Goal: Task Accomplishment & Management: Manage account settings

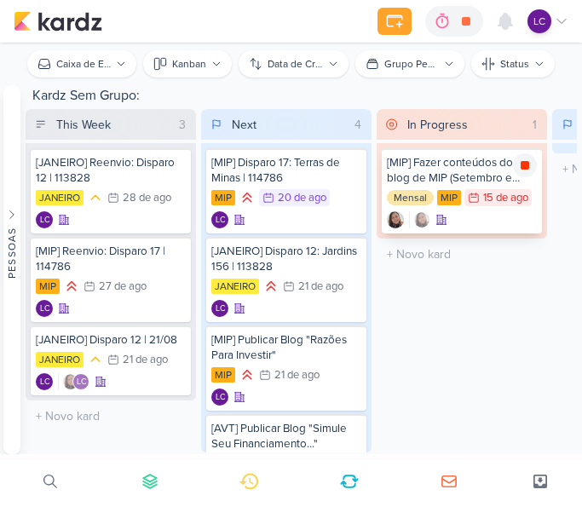
click at [523, 168] on icon at bounding box center [524, 165] width 9 height 9
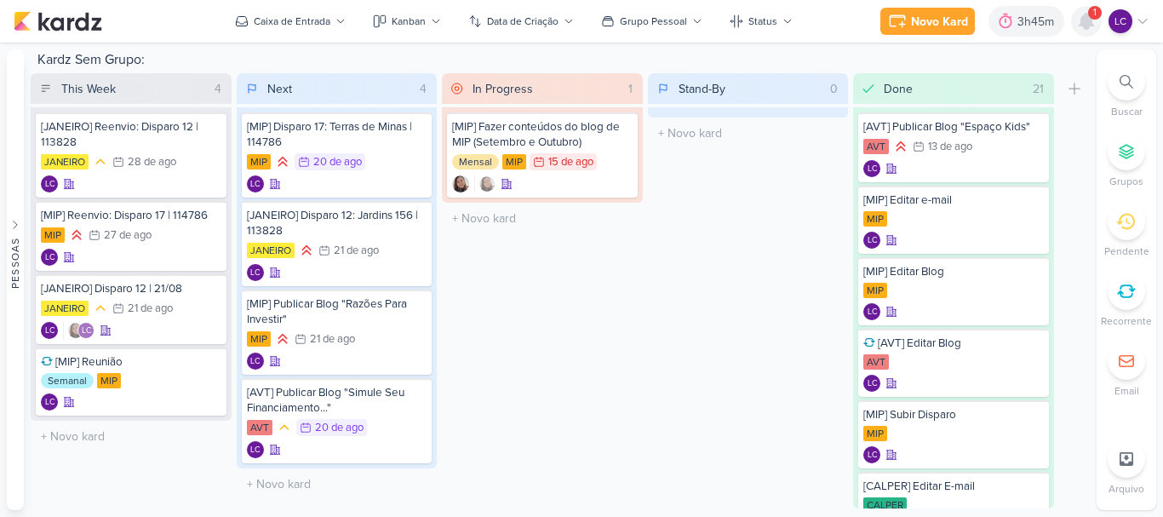
click at [1086, 9] on div at bounding box center [1086, 21] width 31 height 31
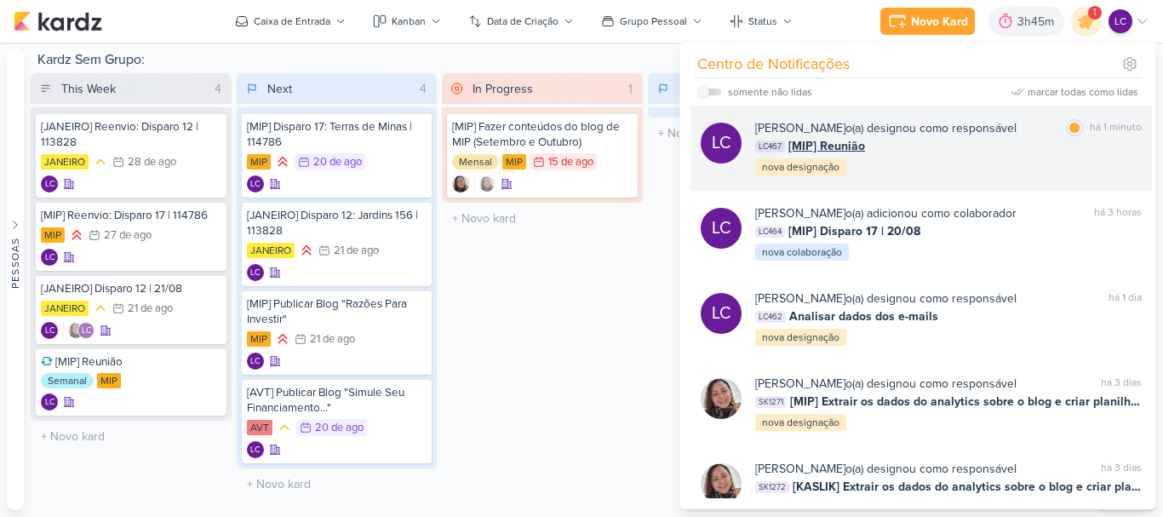
click at [870, 161] on div "Laís Costa o(a) designou como responsável marcar como lida há 1 minuto LC467 [M…" at bounding box center [948, 148] width 387 height 58
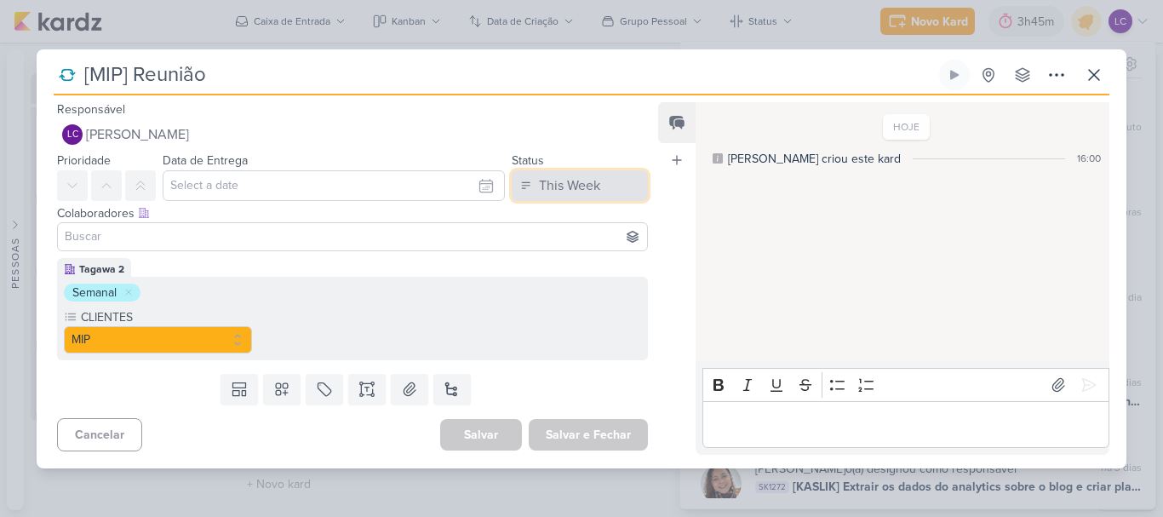
click at [569, 183] on div "This Week" at bounding box center [569, 185] width 61 height 20
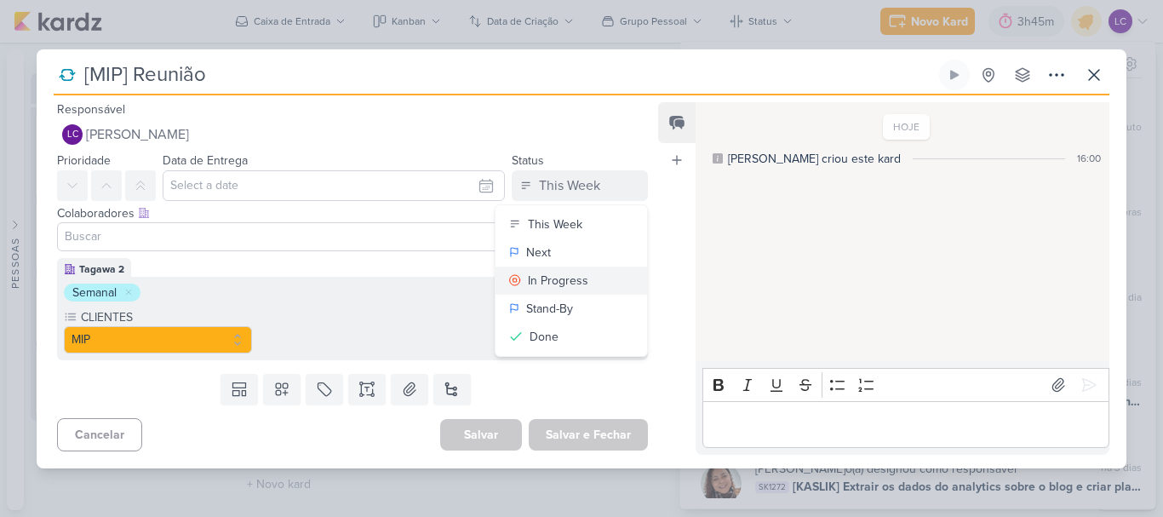
click at [580, 281] on button "In Progress" at bounding box center [572, 281] width 152 height 28
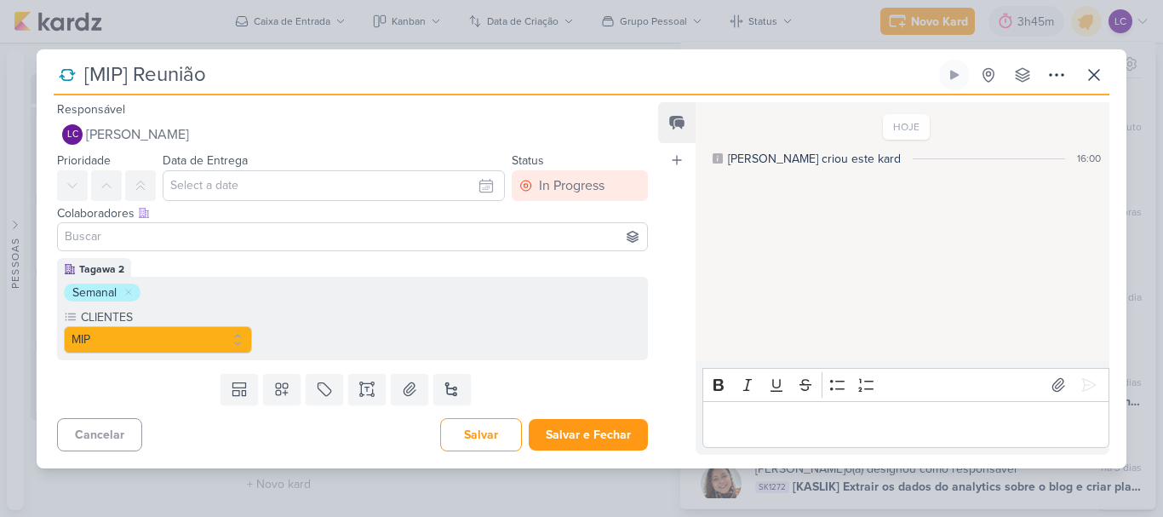
drag, startPoint x: 955, startPoint y: 76, endPoint x: 930, endPoint y: 92, distance: 29.5
click at [952, 76] on icon at bounding box center [954, 74] width 9 height 9
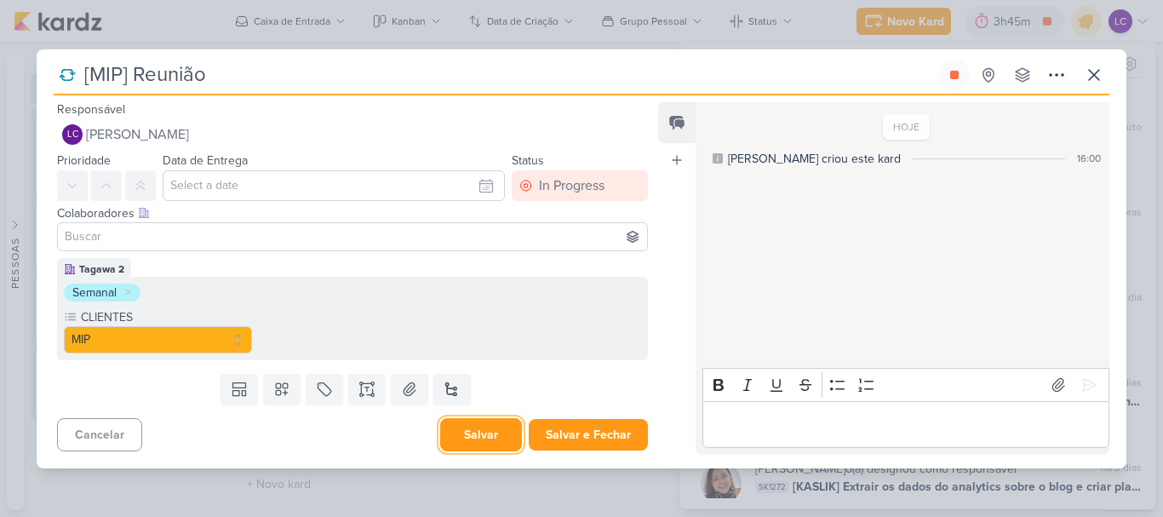
click at [473, 445] on button "Salvar" at bounding box center [481, 434] width 82 height 33
